Goal: Find specific page/section: Find specific page/section

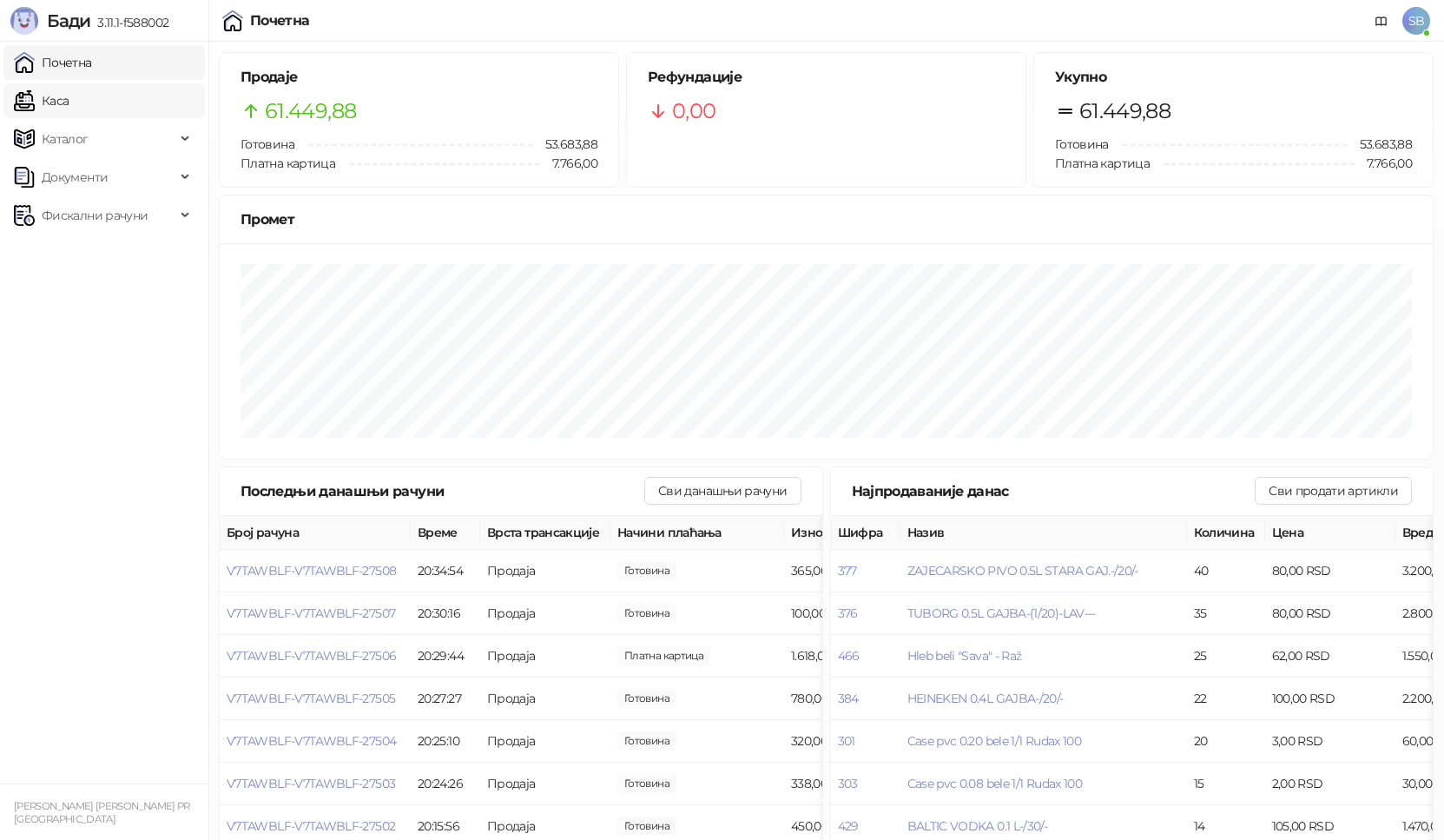
click at [20, 102] on link "Каса" at bounding box center [41, 100] width 55 height 35
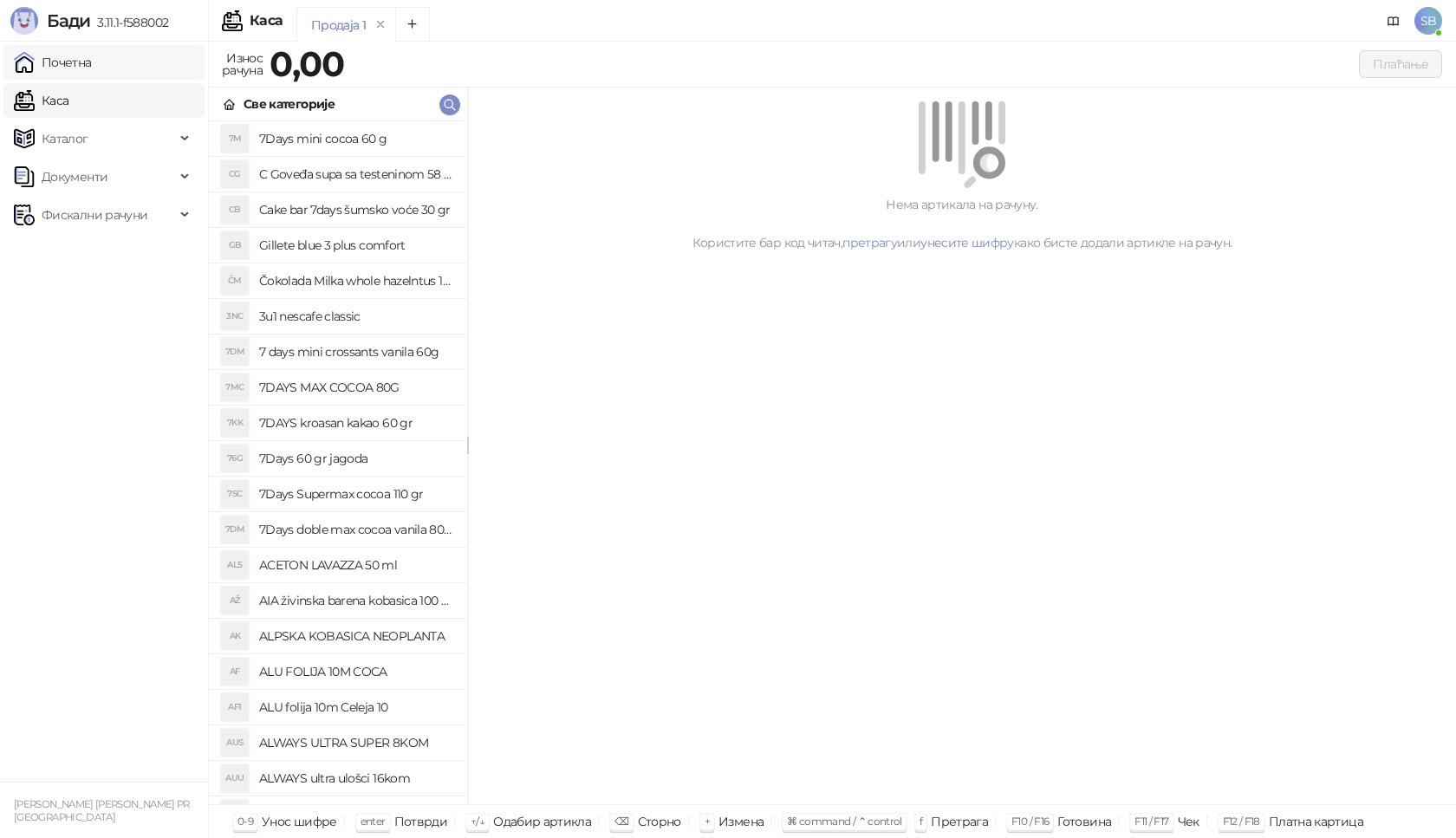
click at [43, 56] on link "Почетна" at bounding box center [53, 62] width 78 height 35
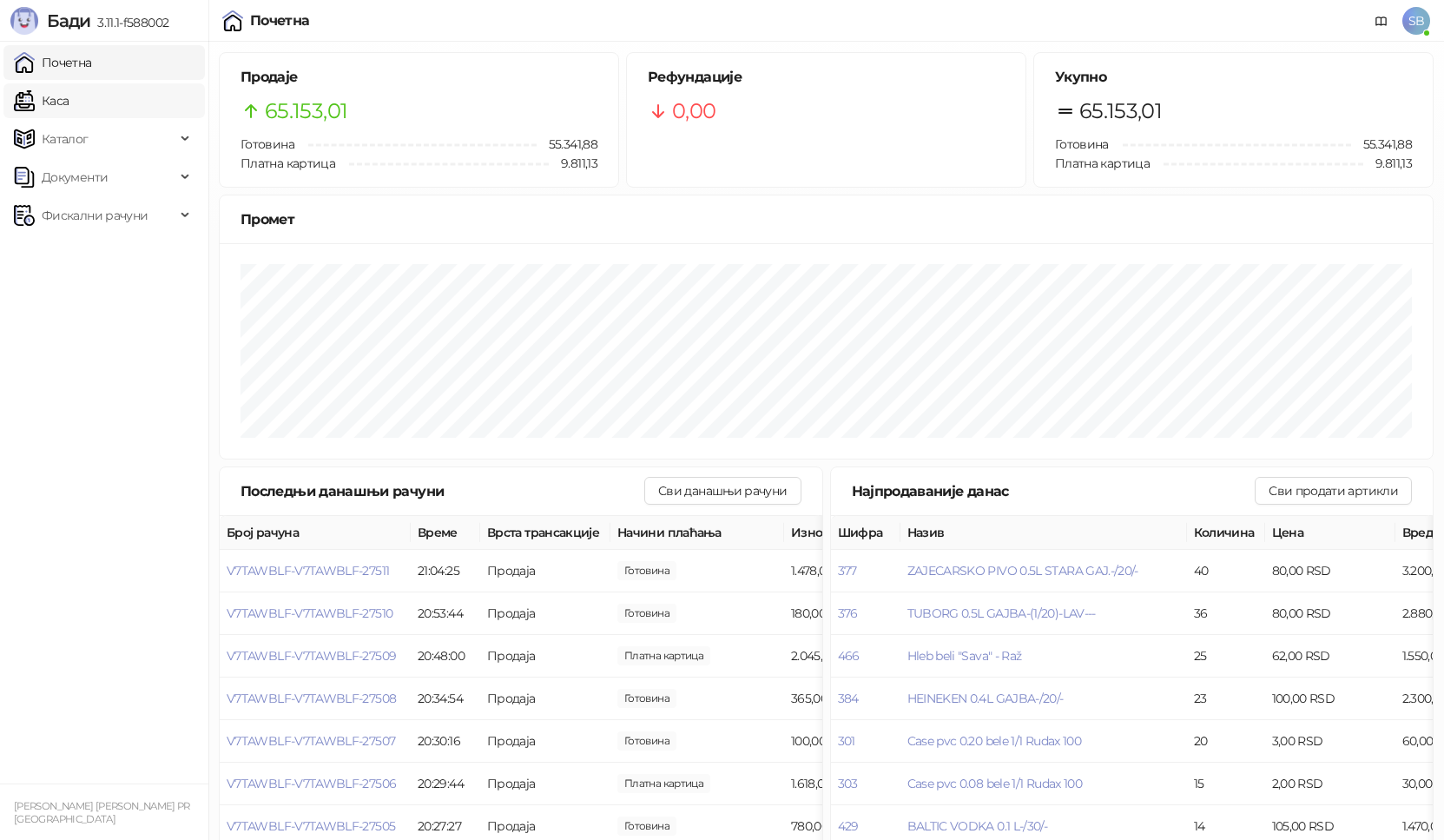
click at [69, 86] on link "Каса" at bounding box center [41, 100] width 55 height 35
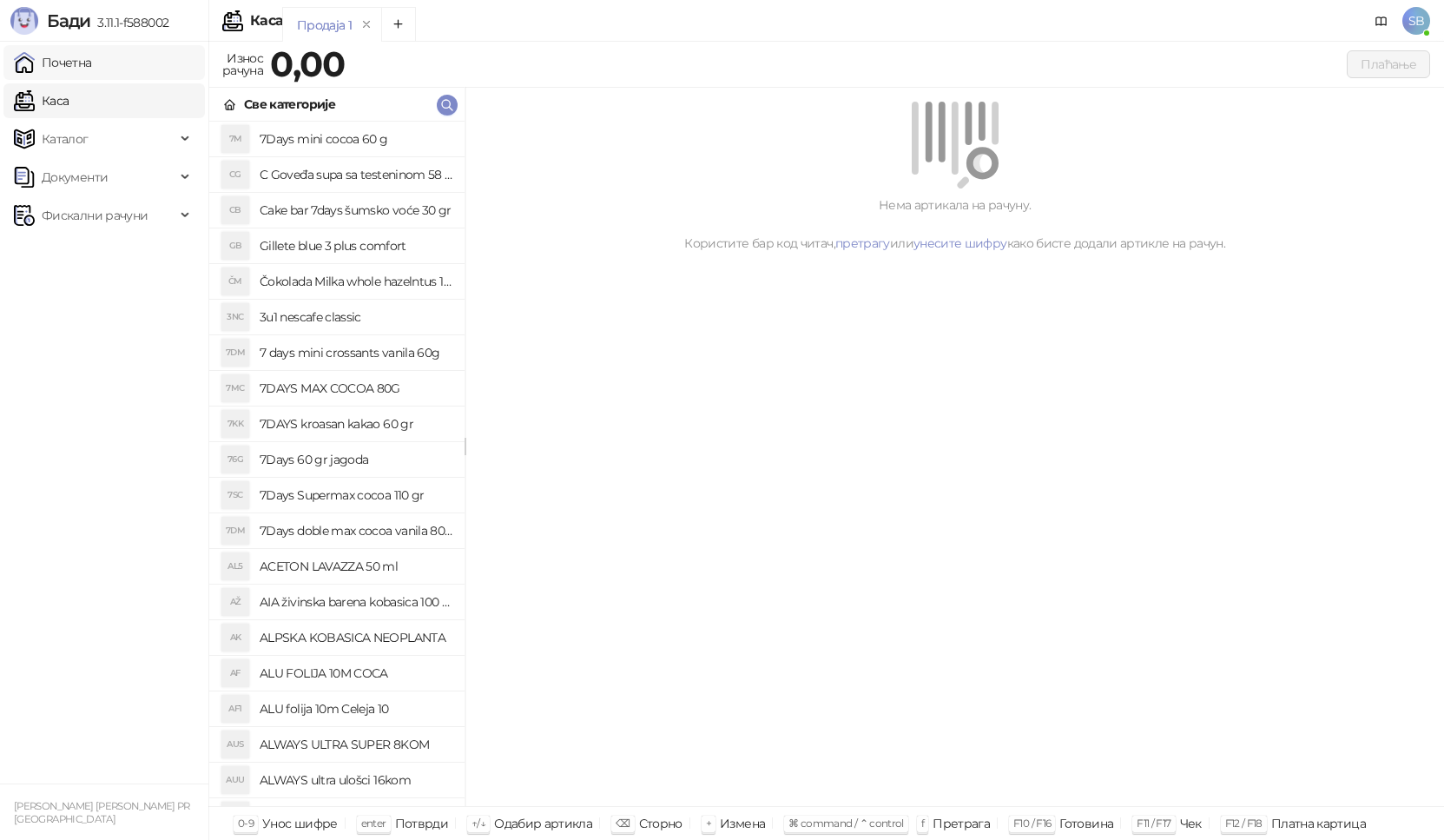
click at [92, 59] on link "Почетна" at bounding box center [53, 62] width 78 height 35
